Goal: Task Accomplishment & Management: Use online tool/utility

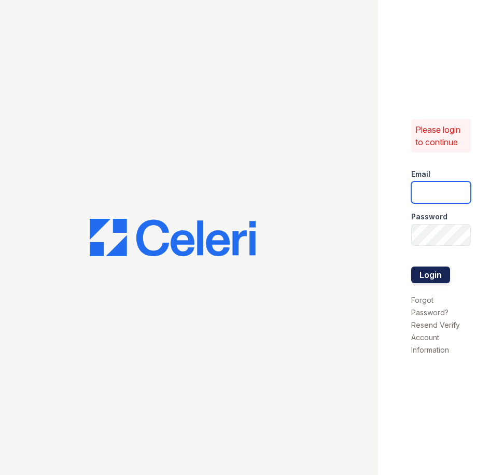
type input "[EMAIL_ADDRESS][DOMAIN_NAME]"
click at [431, 272] on button "Login" at bounding box center [430, 275] width 39 height 17
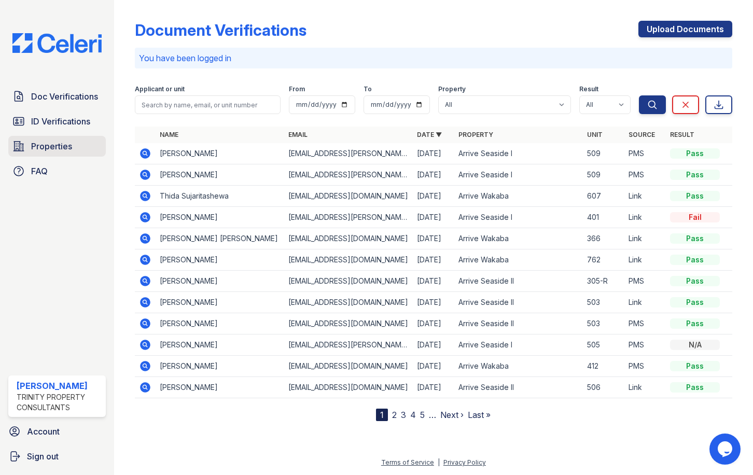
click at [48, 144] on span "Properties" at bounding box center [51, 146] width 41 height 12
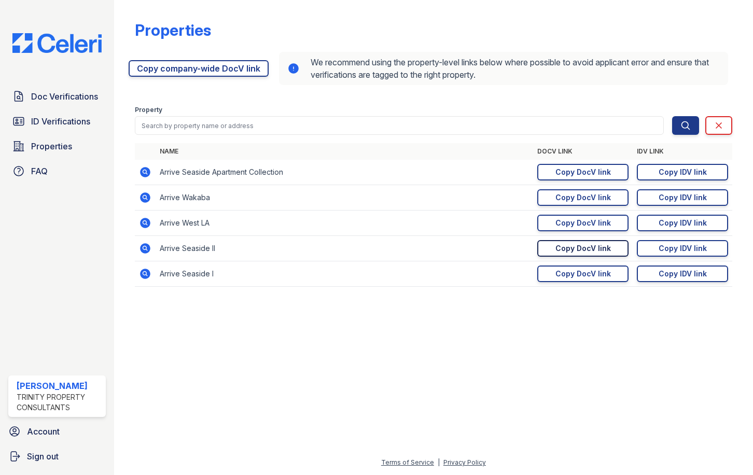
click at [504, 251] on link "Copy DocV link Copy link" at bounding box center [583, 248] width 91 height 17
click at [504, 247] on div "Copy DocV link" at bounding box center [584, 248] width 56 height 10
